Goal: Task Accomplishment & Management: Manage account settings

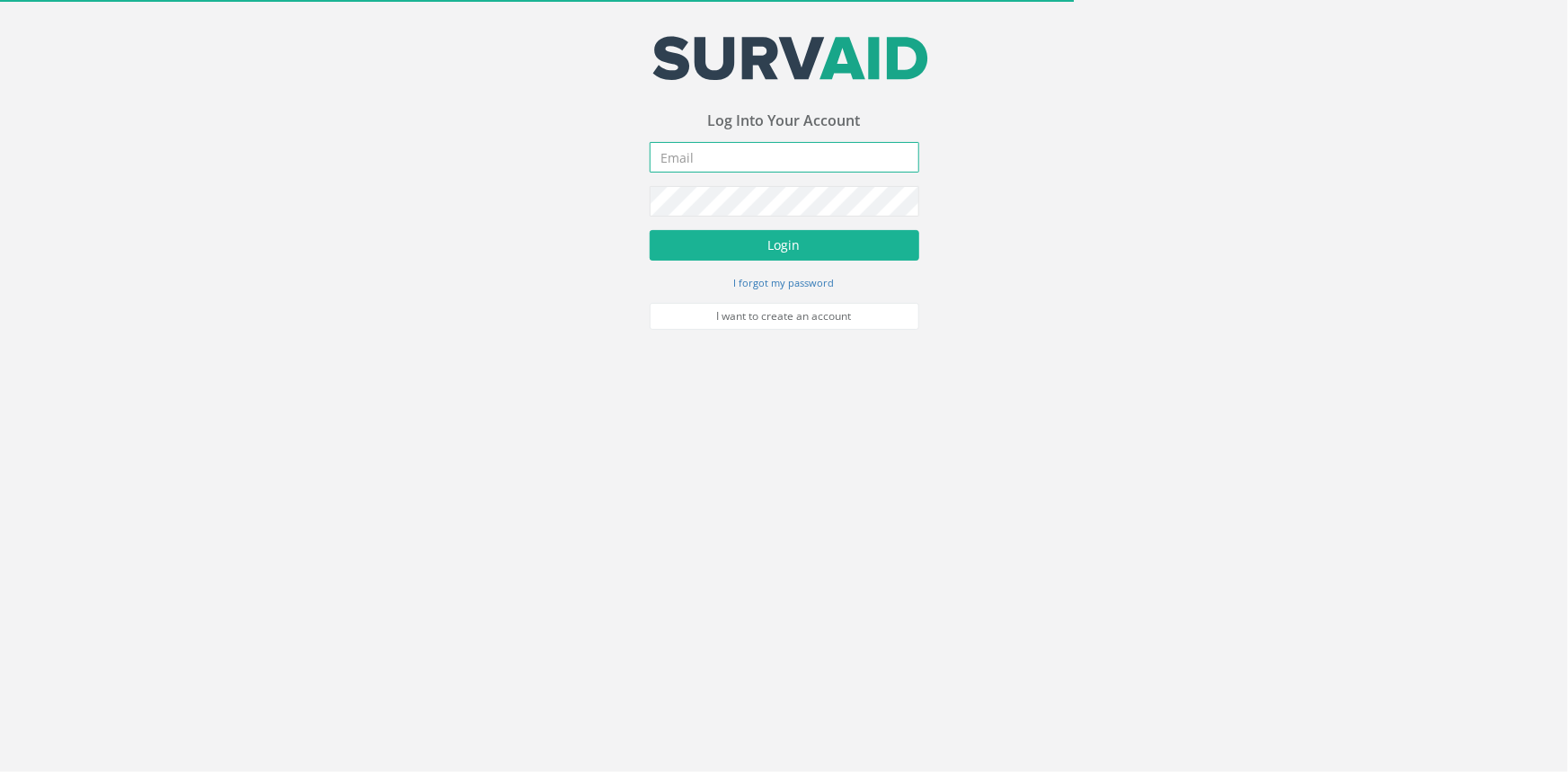
click at [718, 150] on input "email" at bounding box center [784, 157] width 269 height 31
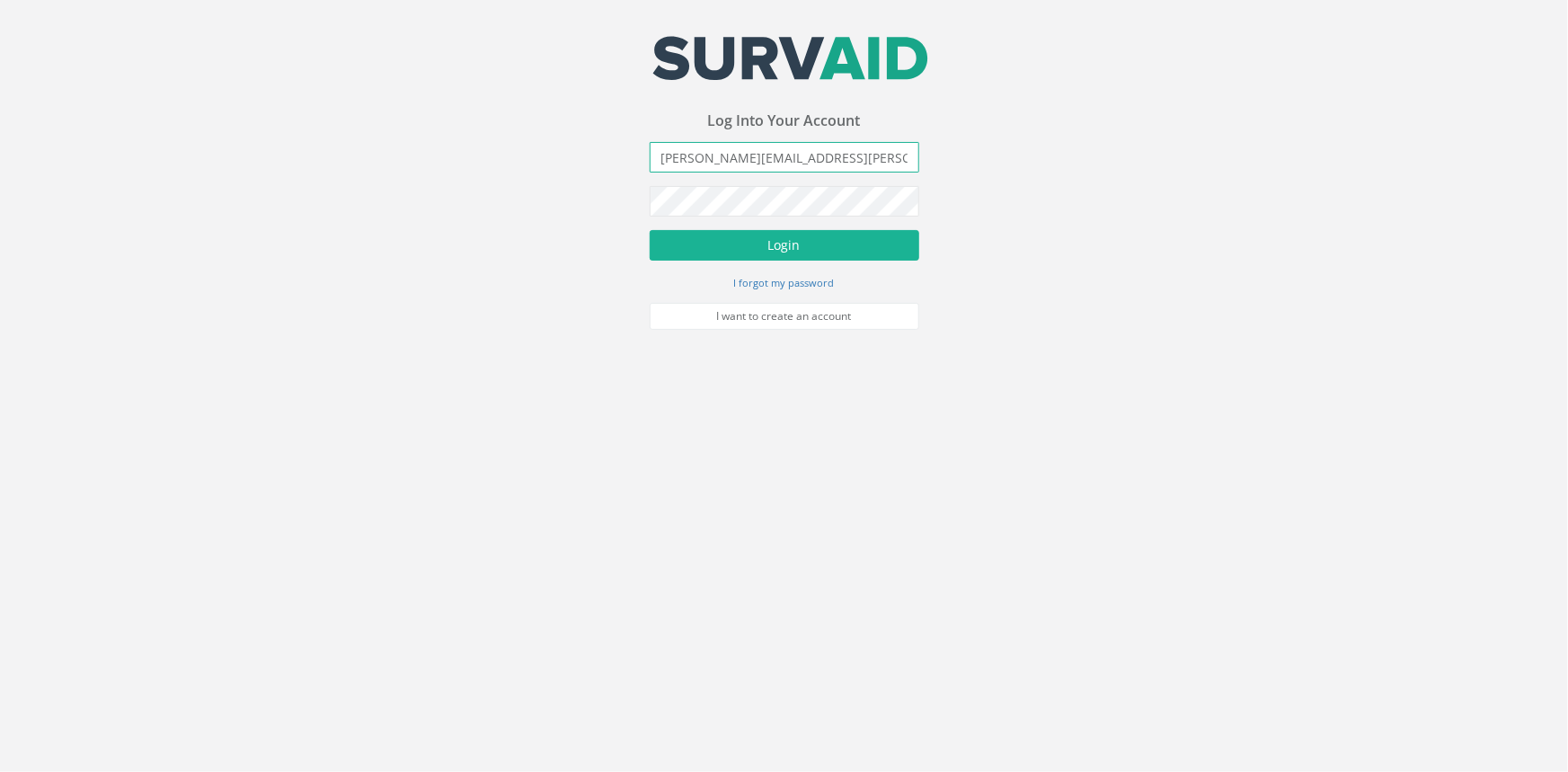
type input "[PERSON_NAME][EMAIL_ADDRESS][PERSON_NAME][DOMAIN_NAME]"
click at [650, 230] on button "Login" at bounding box center [784, 245] width 269 height 31
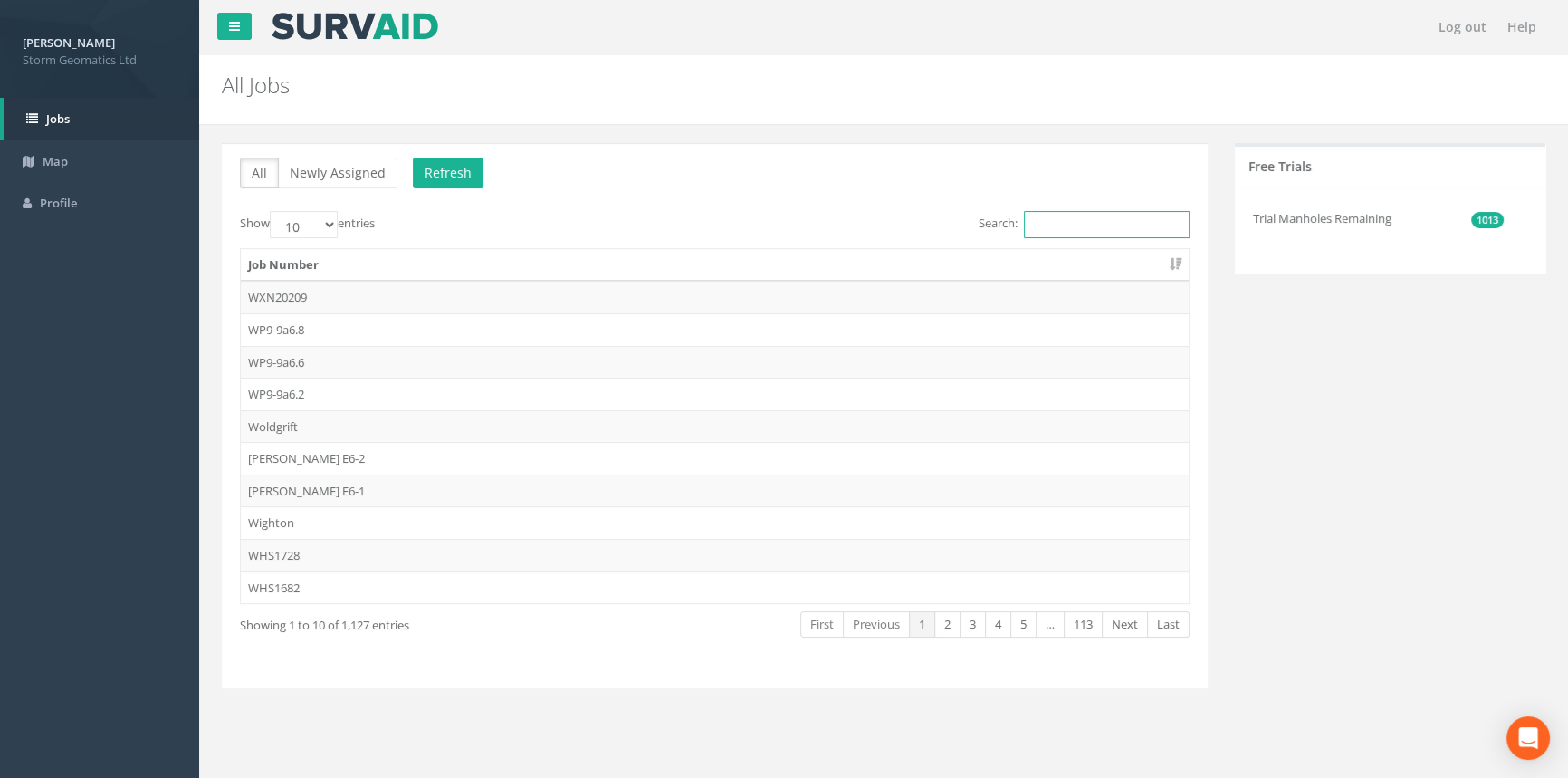
click at [1132, 219] on input "Search:" at bounding box center [1107, 224] width 165 height 27
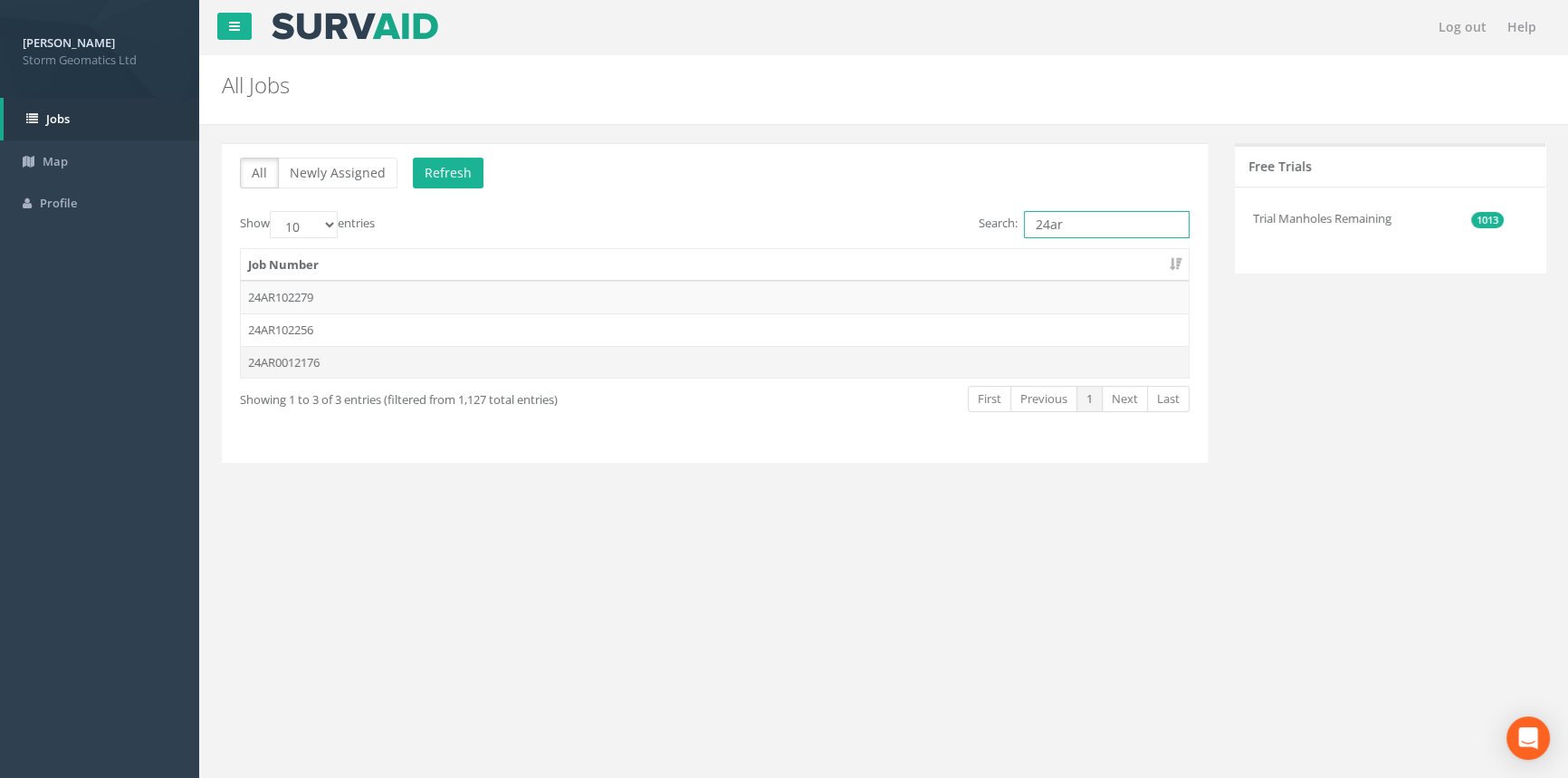
type input "24ar"
click at [512, 354] on td "24AR0012176" at bounding box center [714, 363] width 948 height 33
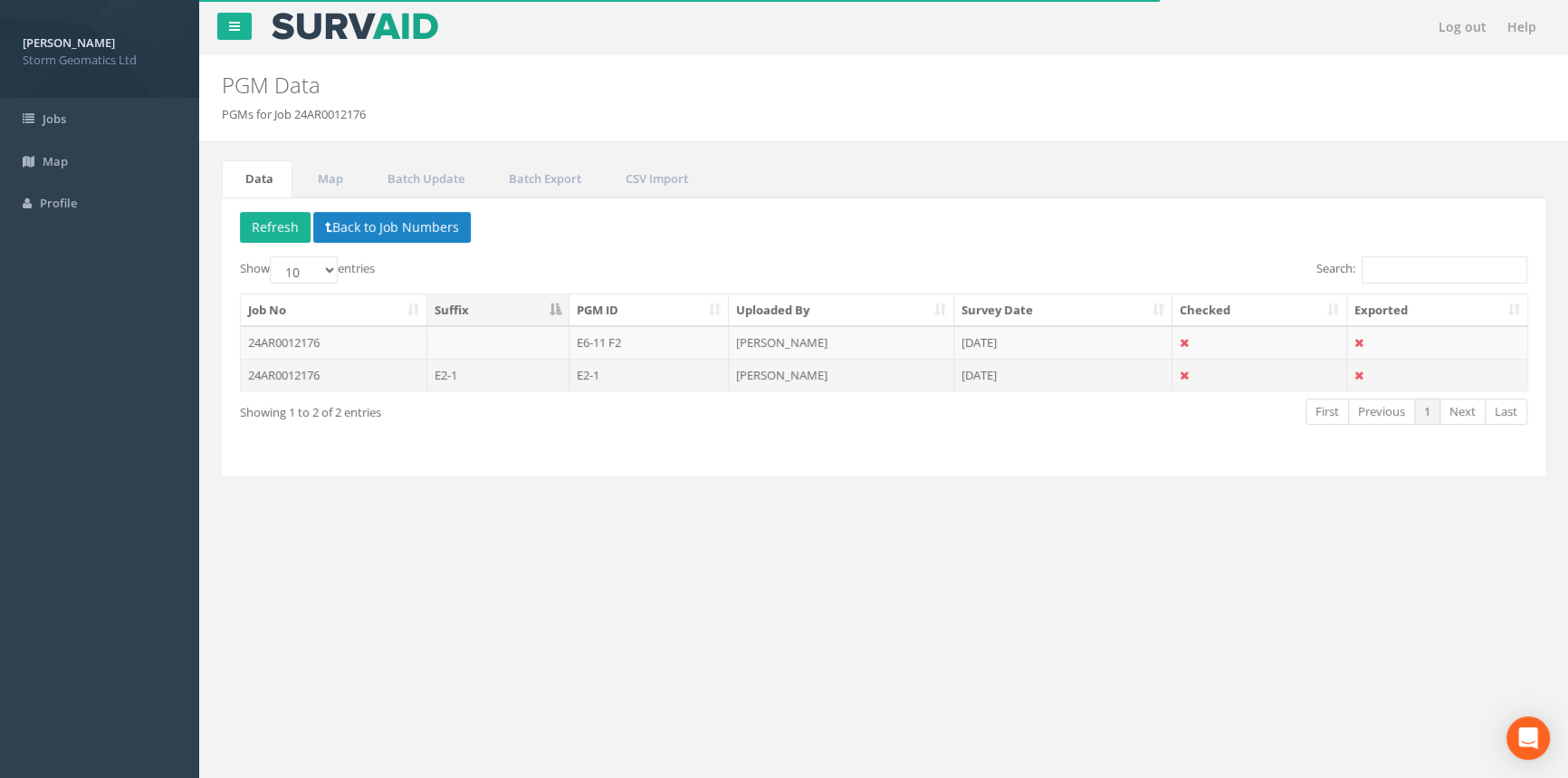
click at [1106, 376] on td "[DATE]" at bounding box center [1062, 375] width 218 height 33
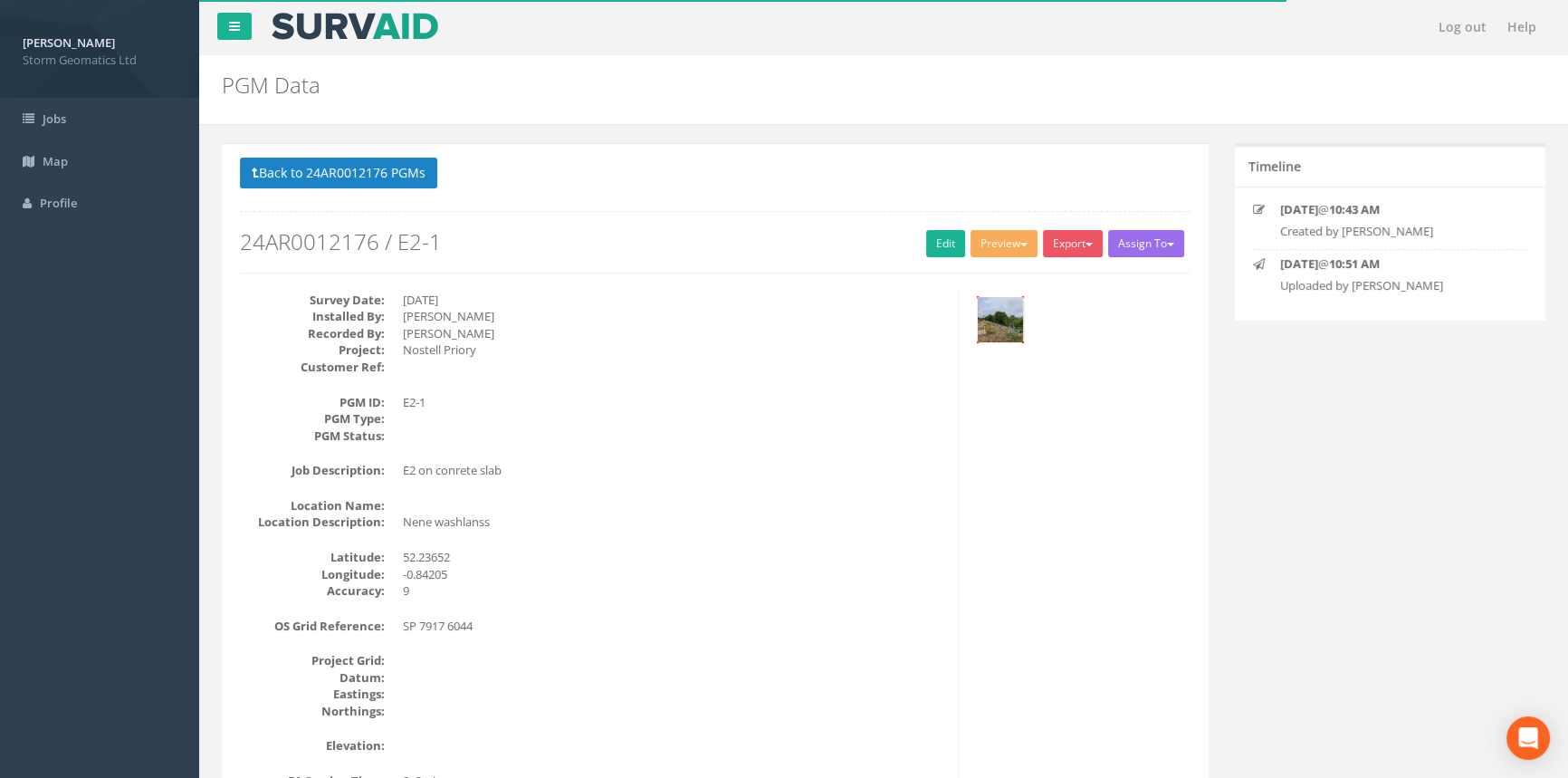
click at [988, 317] on img at bounding box center [1000, 319] width 45 height 45
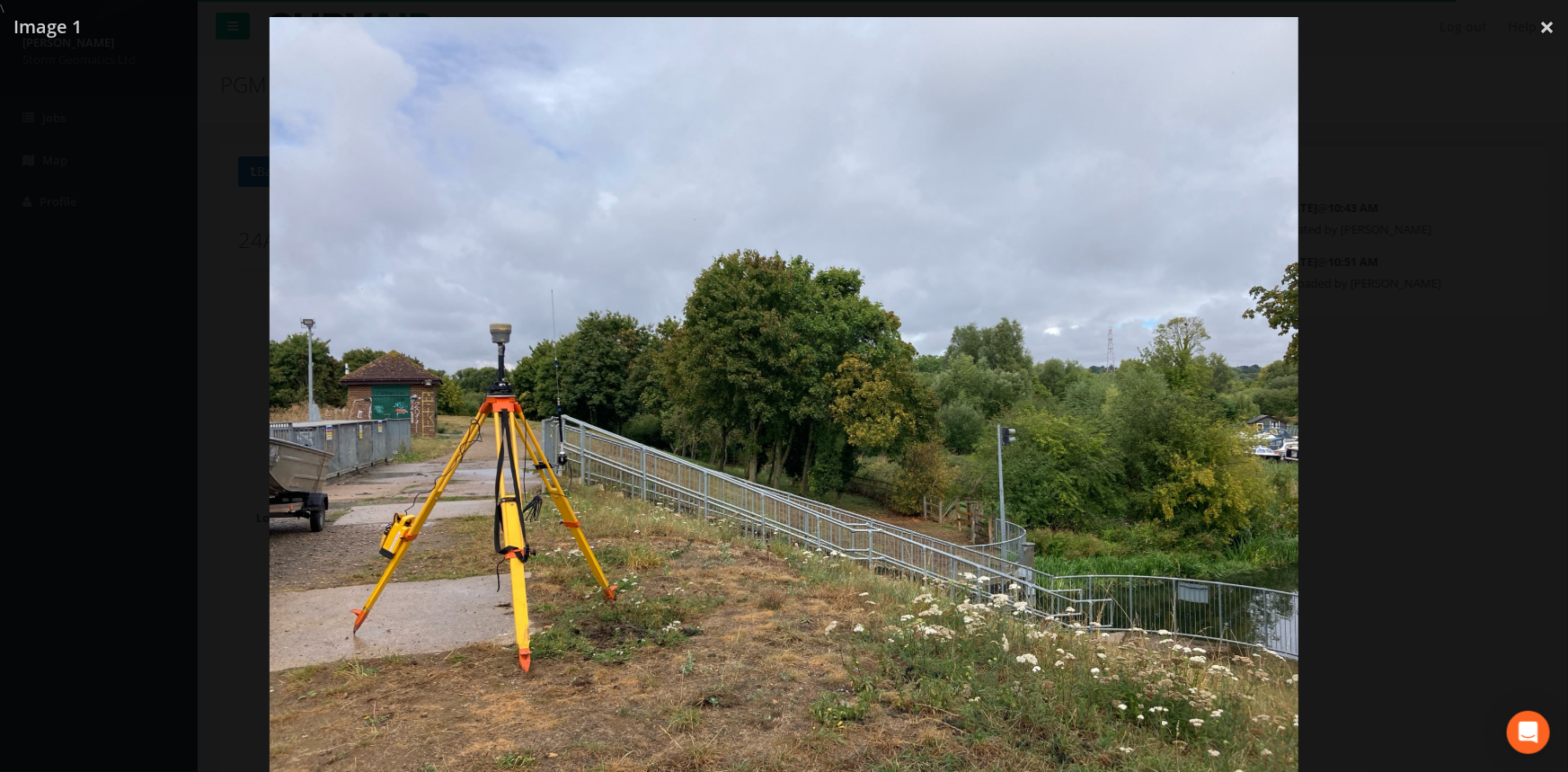
click at [1408, 481] on div at bounding box center [784, 403] width 1568 height 772
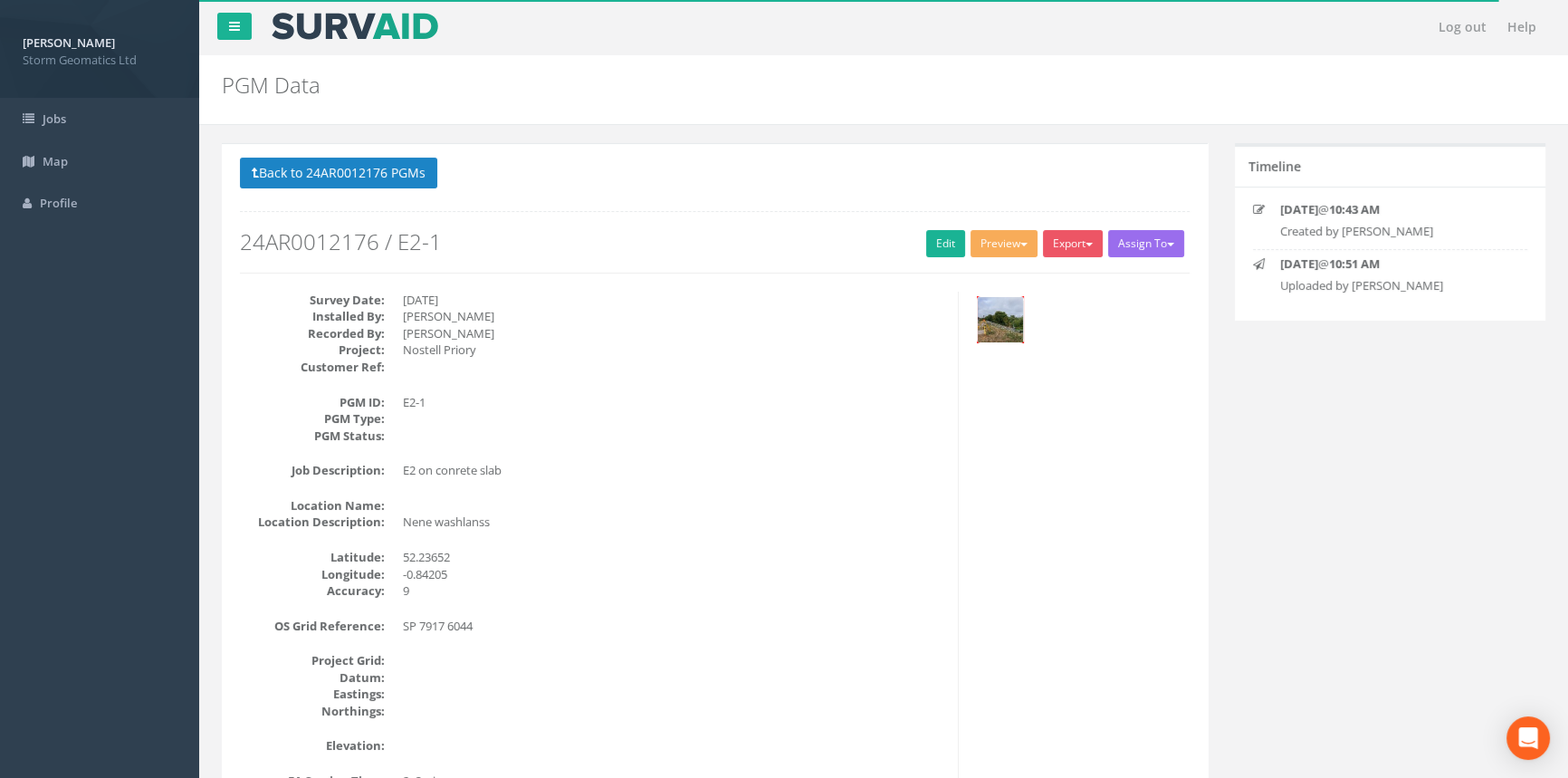
click at [989, 317] on img at bounding box center [1000, 319] width 45 height 45
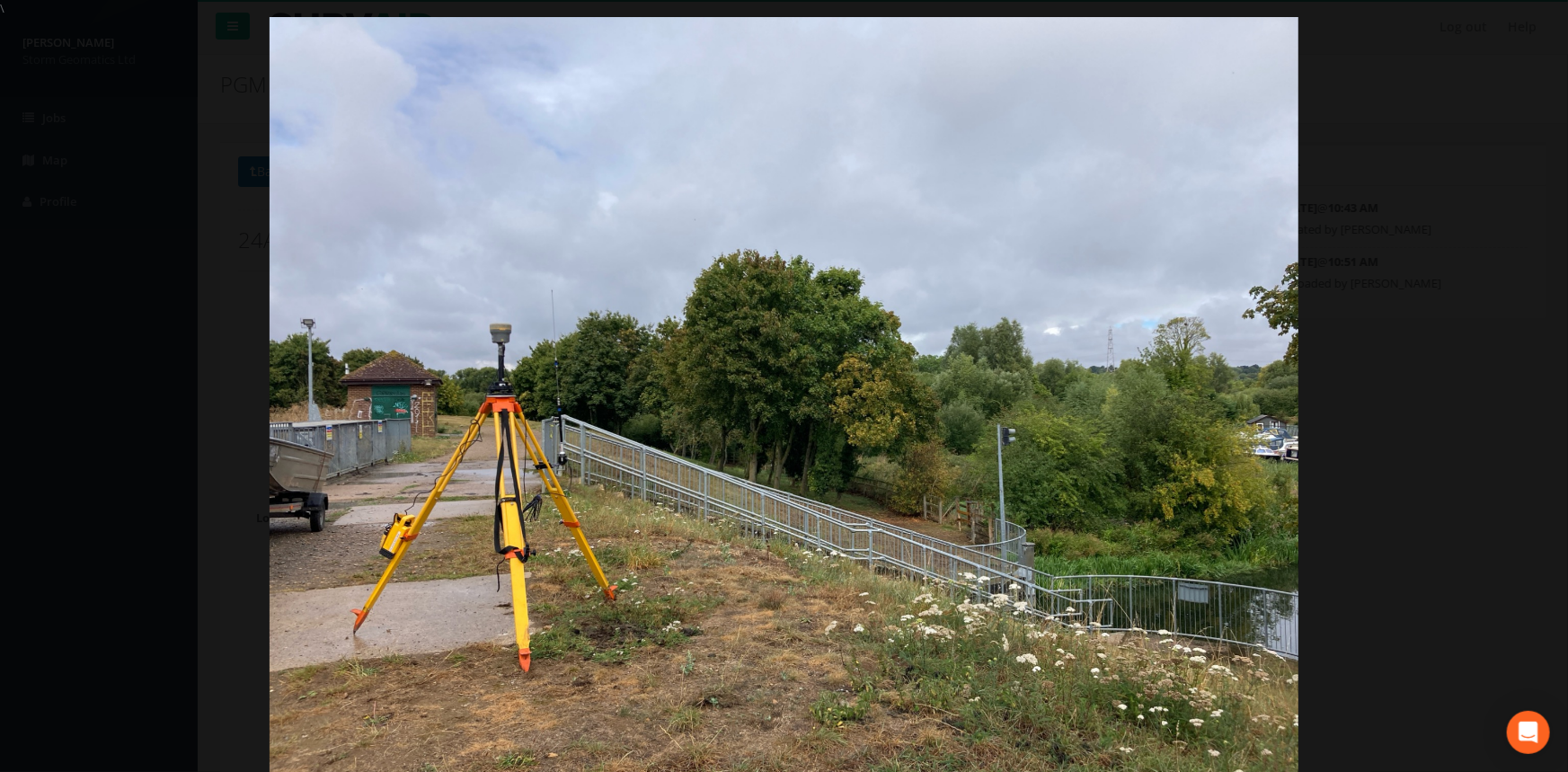
click at [89, 323] on div at bounding box center [784, 403] width 1568 height 772
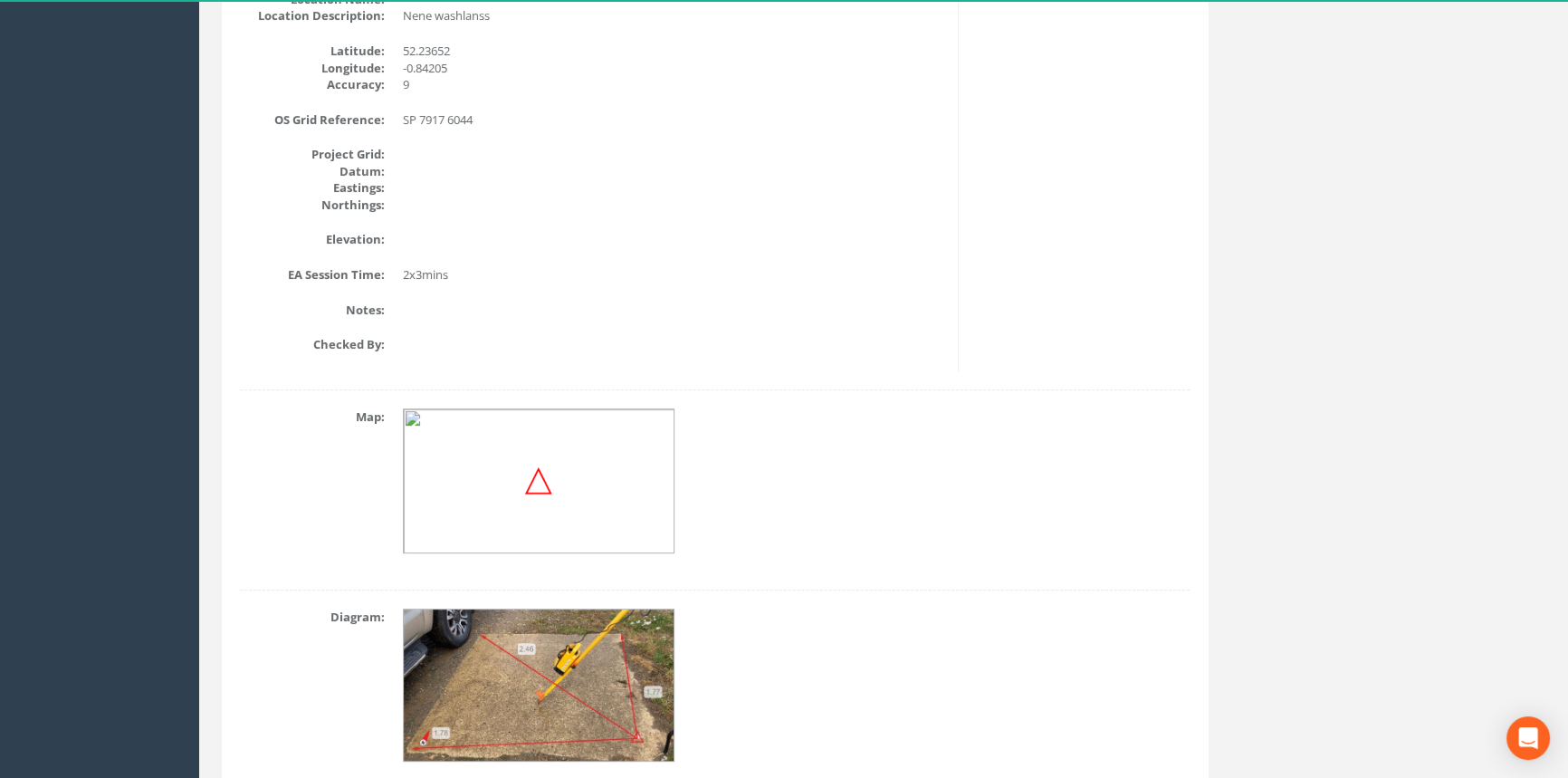
scroll to position [584, 0]
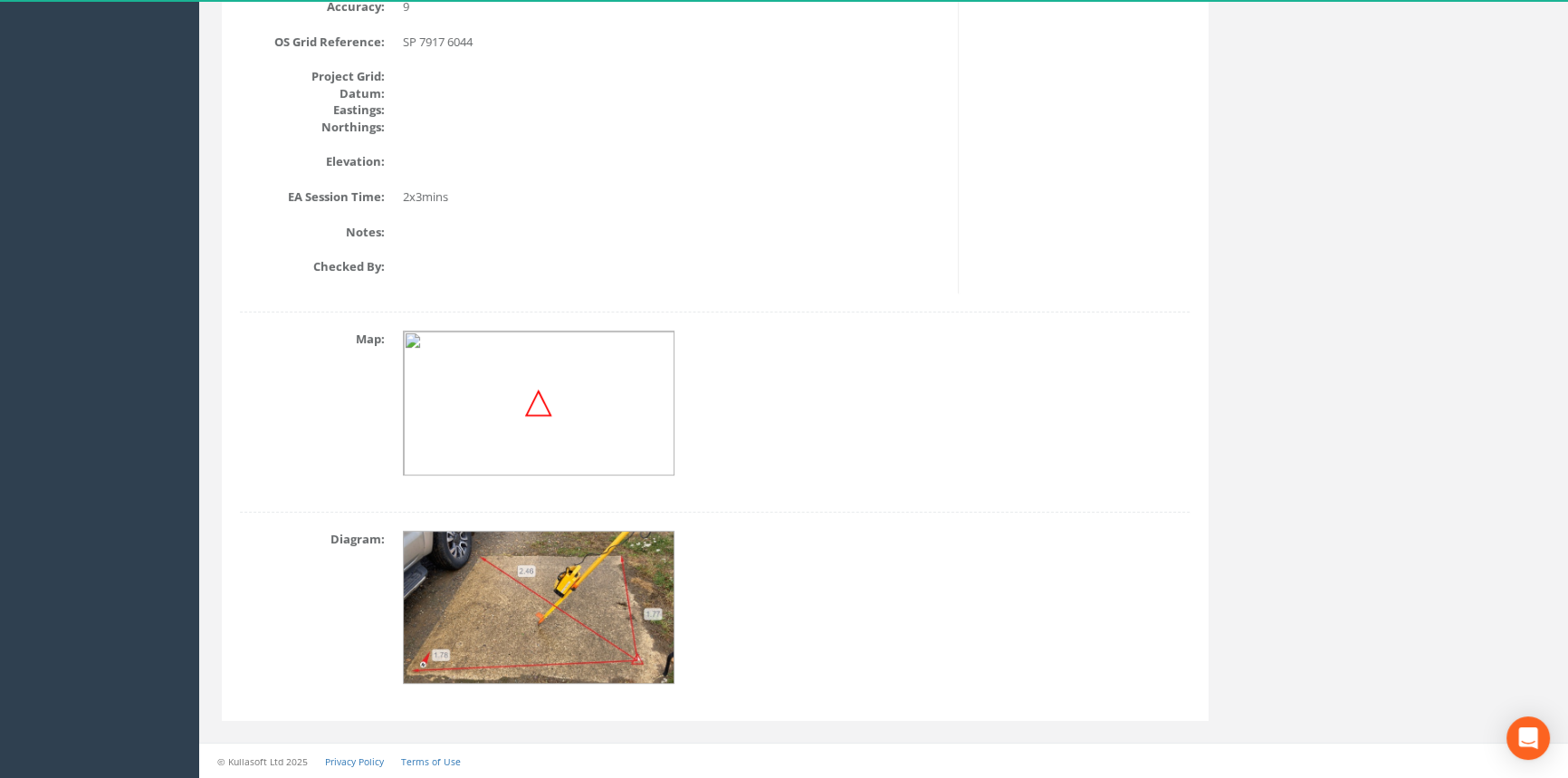
click at [441, 591] on img at bounding box center [539, 608] width 271 height 153
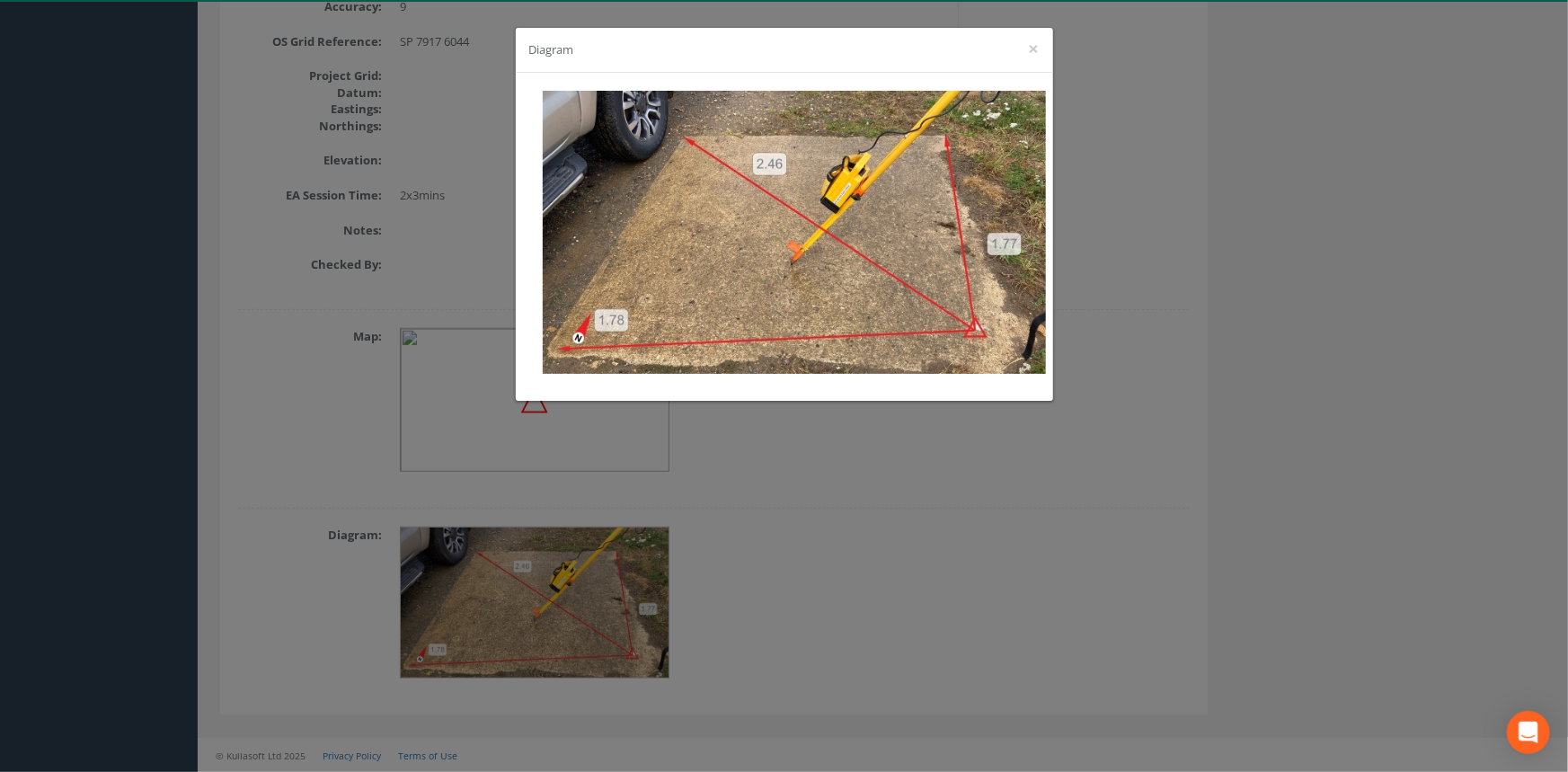
click at [1343, 198] on div "Diagram ×" at bounding box center [784, 386] width 1568 height 772
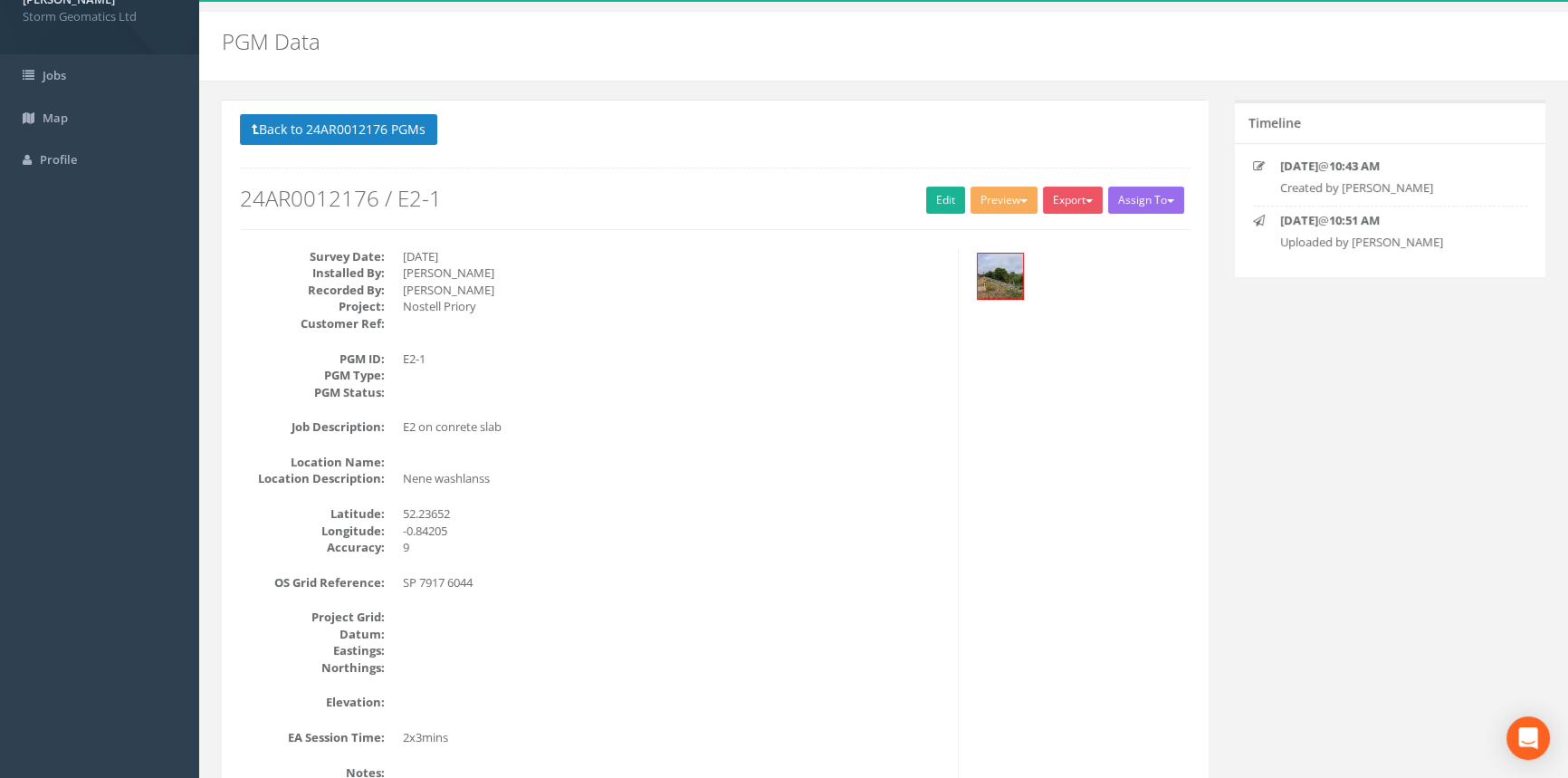
scroll to position [0, 0]
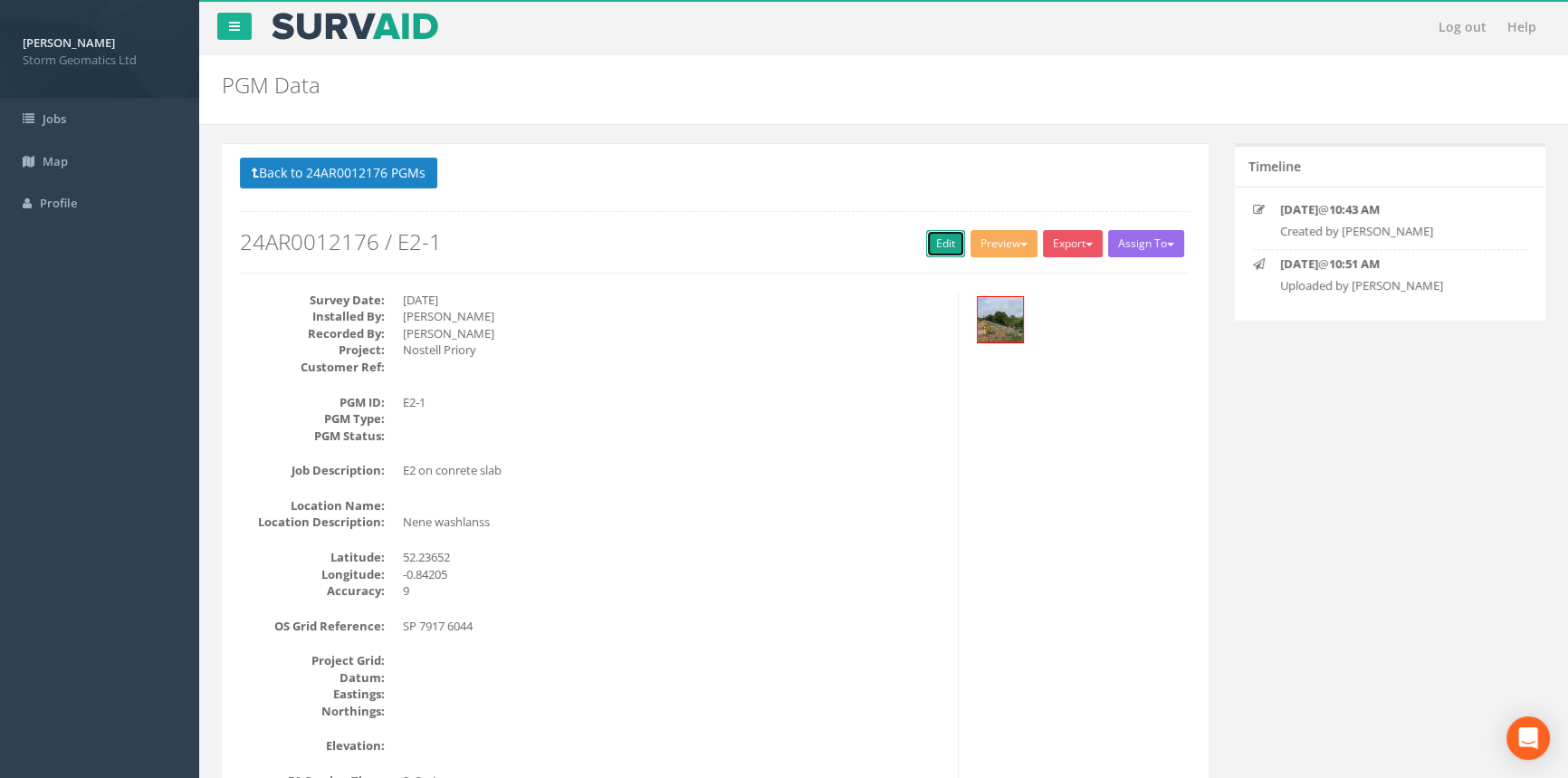
click at [933, 241] on link "Edit" at bounding box center [945, 243] width 38 height 27
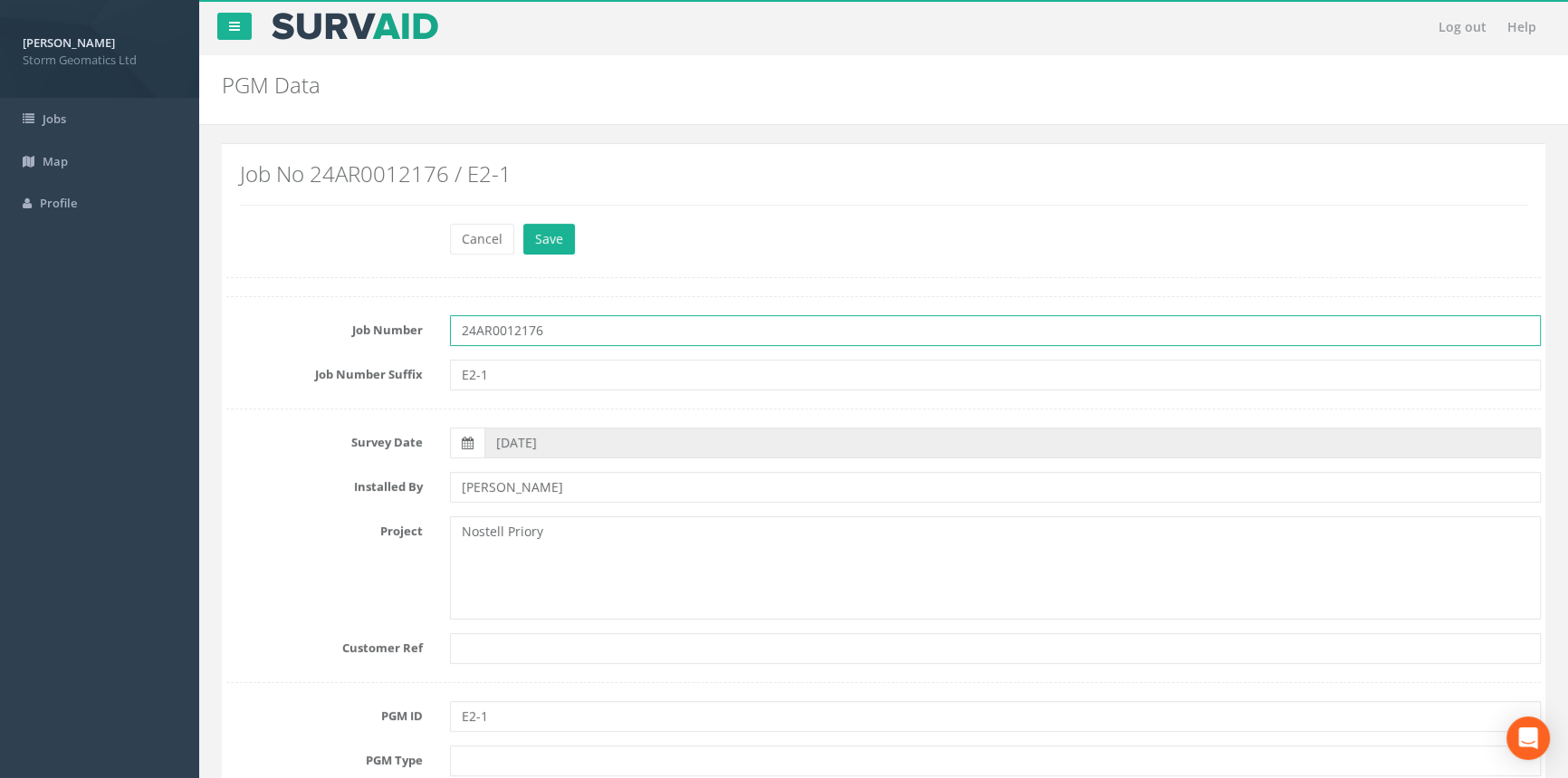
click at [626, 335] on input "24AR0012176" at bounding box center [995, 331] width 1091 height 31
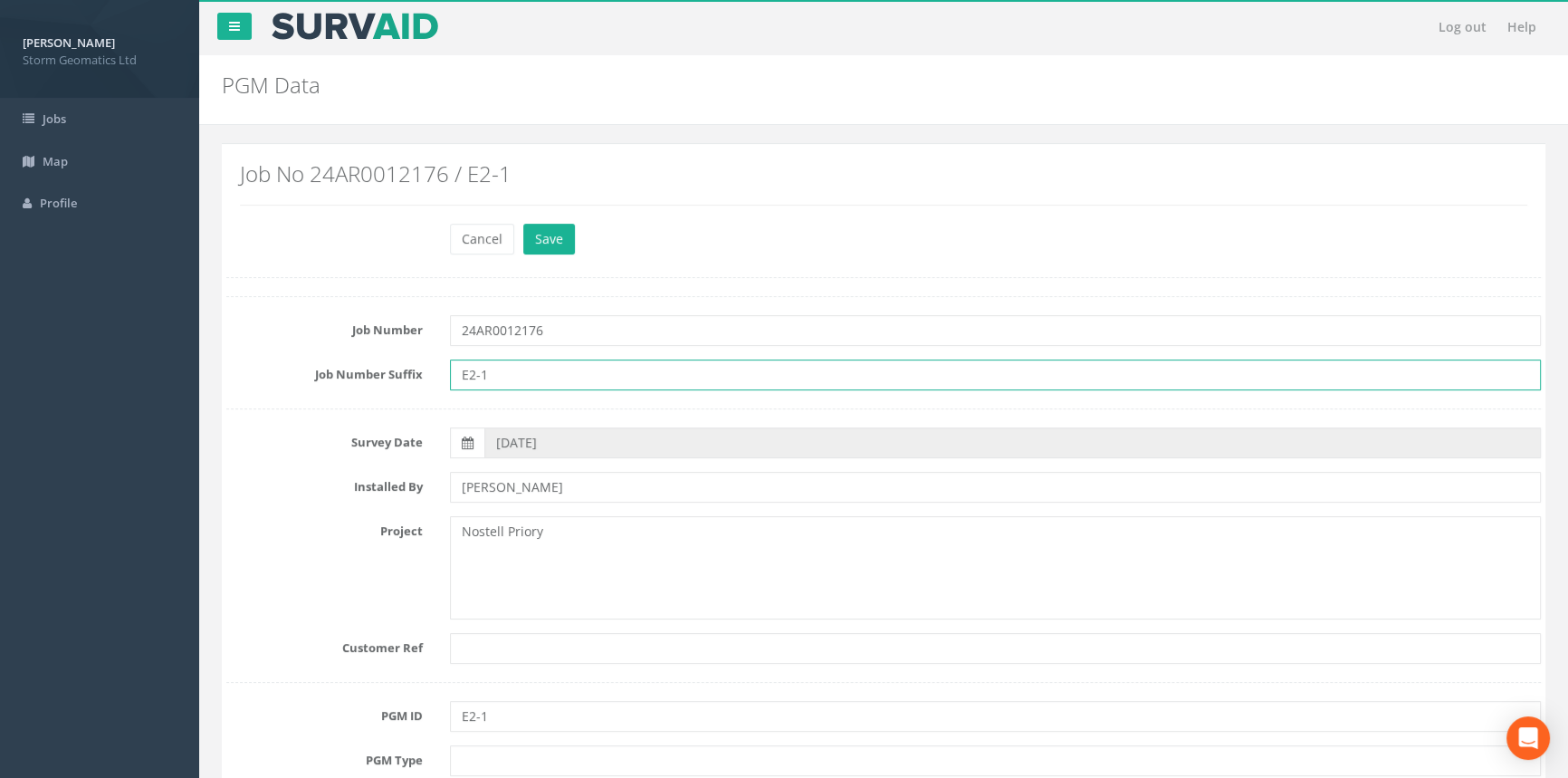
click at [571, 380] on input "E2-1" at bounding box center [995, 375] width 1091 height 31
click at [555, 231] on button "Save" at bounding box center [549, 239] width 52 height 31
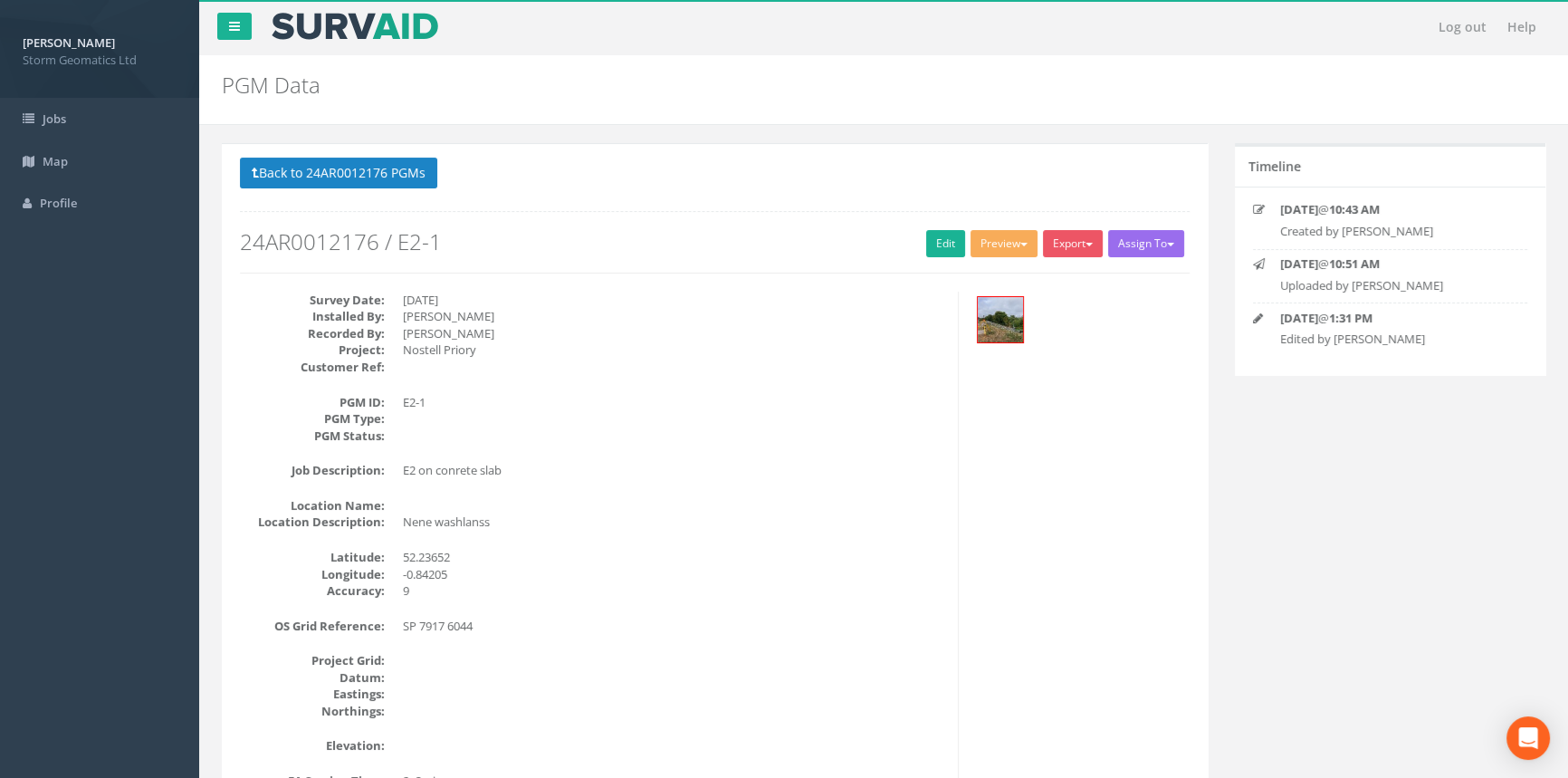
click at [953, 552] on div "Survey Date: [DATE] Installed By: [PERSON_NAME] Recorded By: [PERSON_NAME] Proj…" at bounding box center [592, 584] width 733 height 586
